Goal: Complete application form

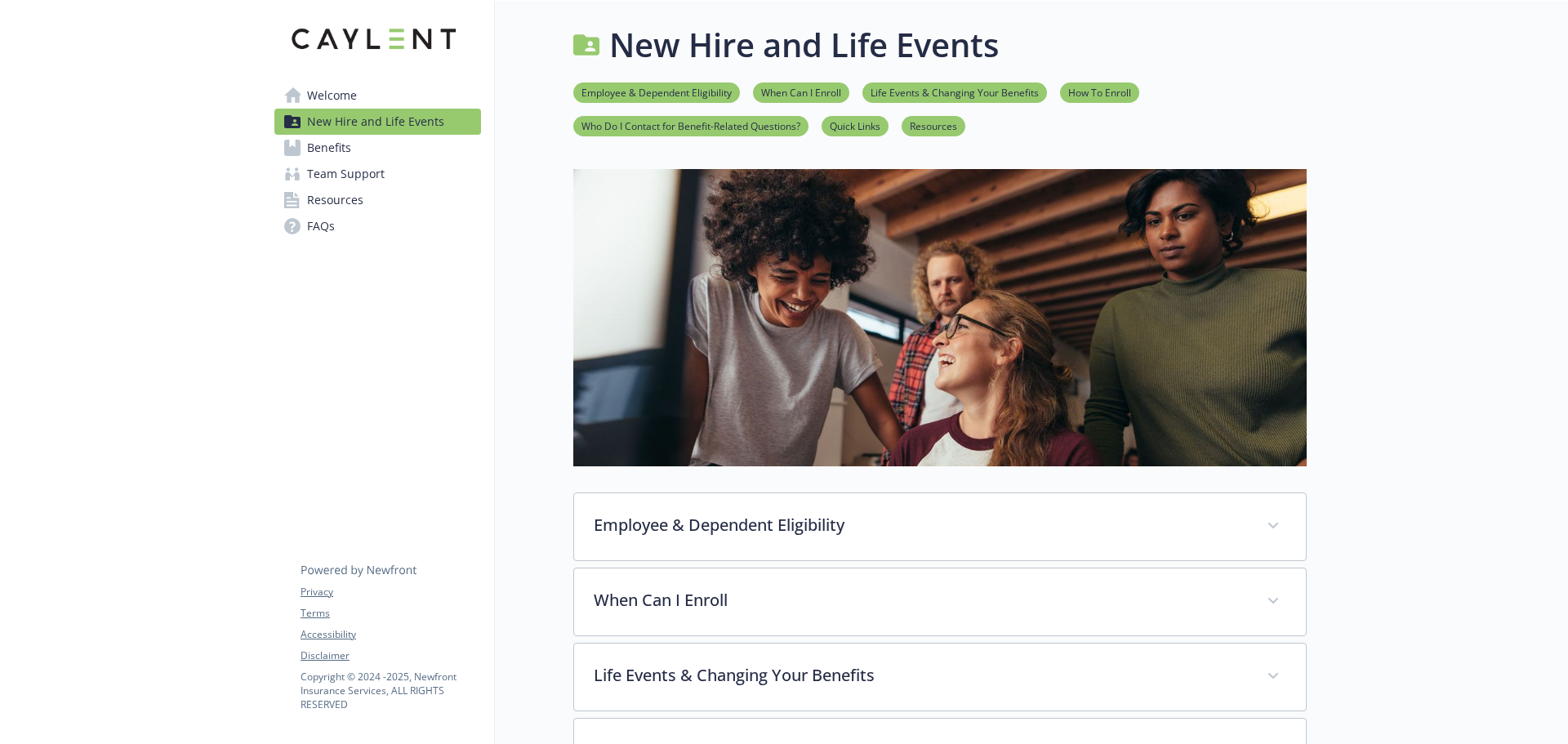
scroll to position [648, 0]
